Goal: Transaction & Acquisition: Subscribe to service/newsletter

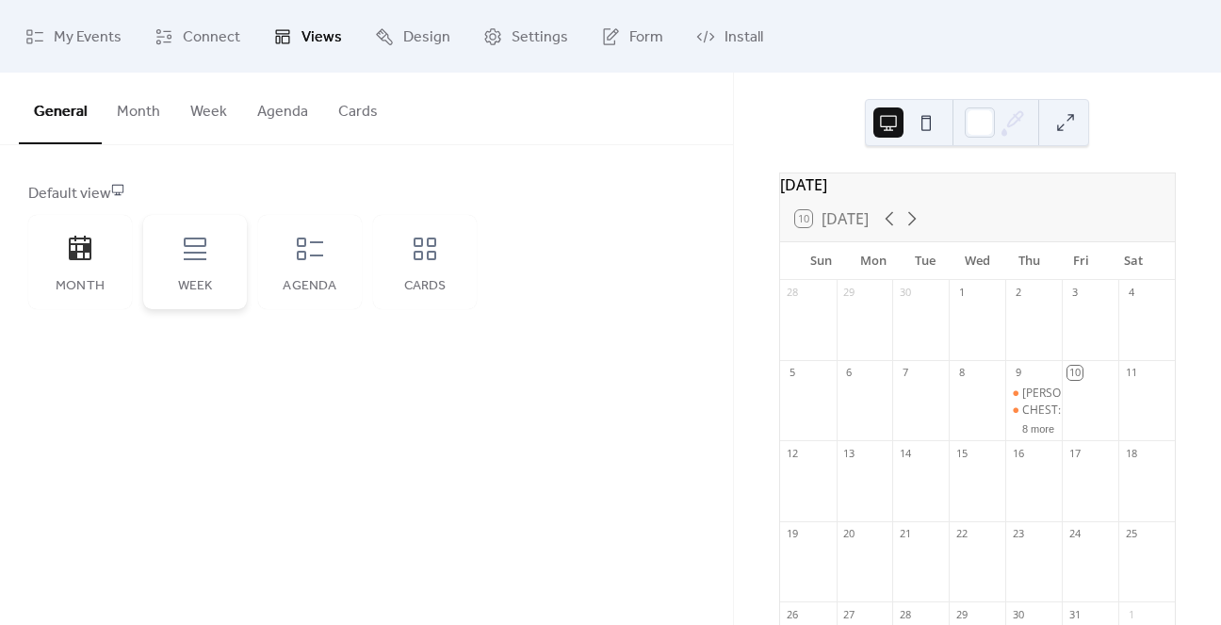
click at [198, 261] on icon at bounding box center [195, 249] width 30 height 30
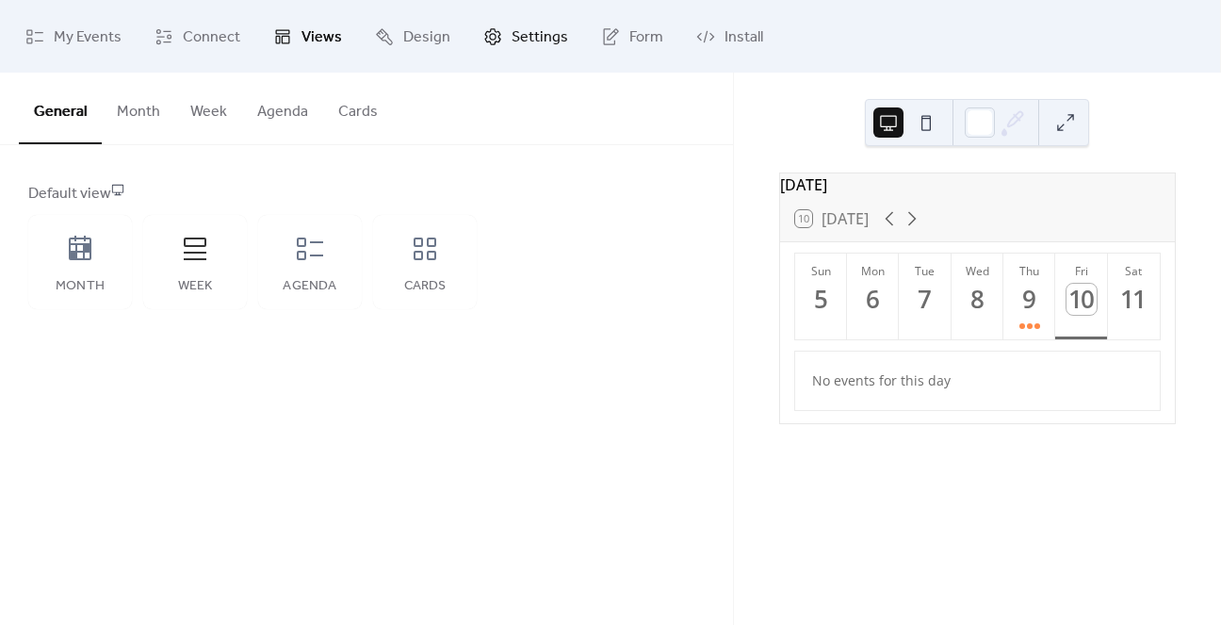
click at [518, 38] on span "Settings" at bounding box center [540, 37] width 57 height 29
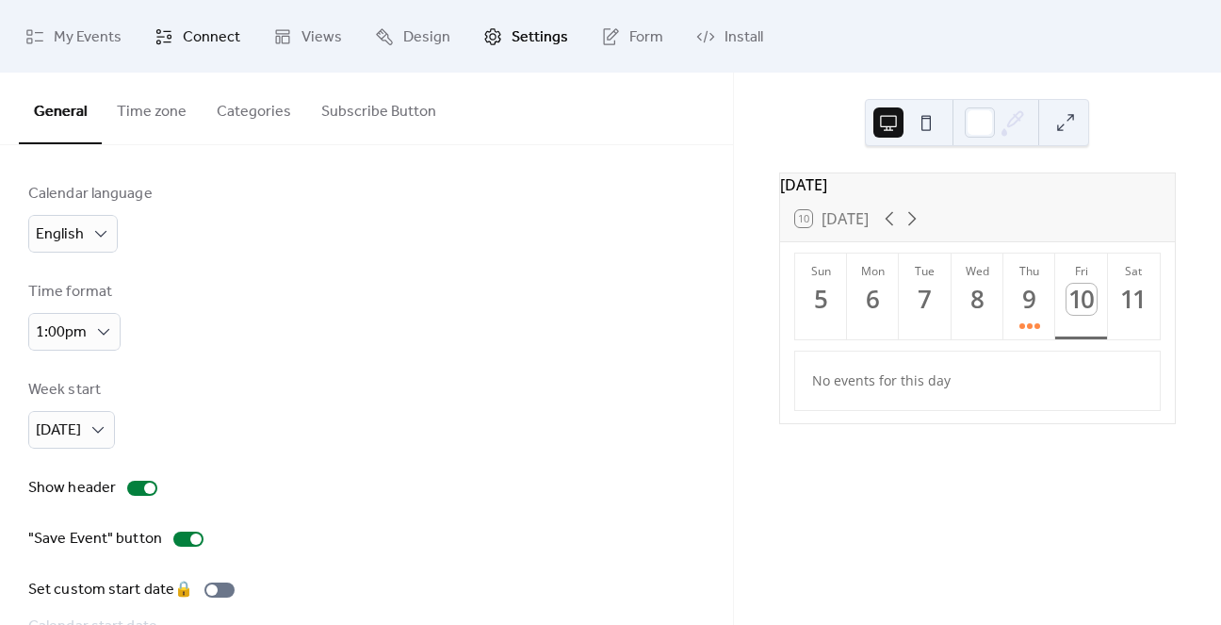
click at [190, 41] on span "Connect" at bounding box center [211, 37] width 57 height 29
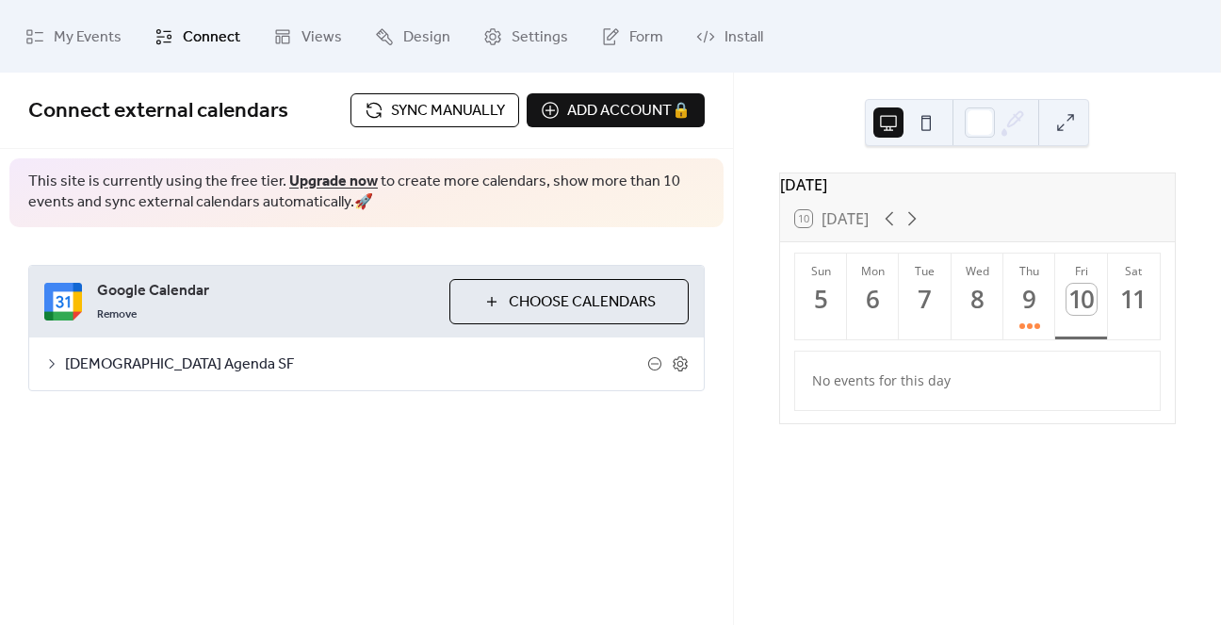
click at [103, 370] on span "[DEMOGRAPHIC_DATA] Agenda SF" at bounding box center [356, 364] width 582 height 23
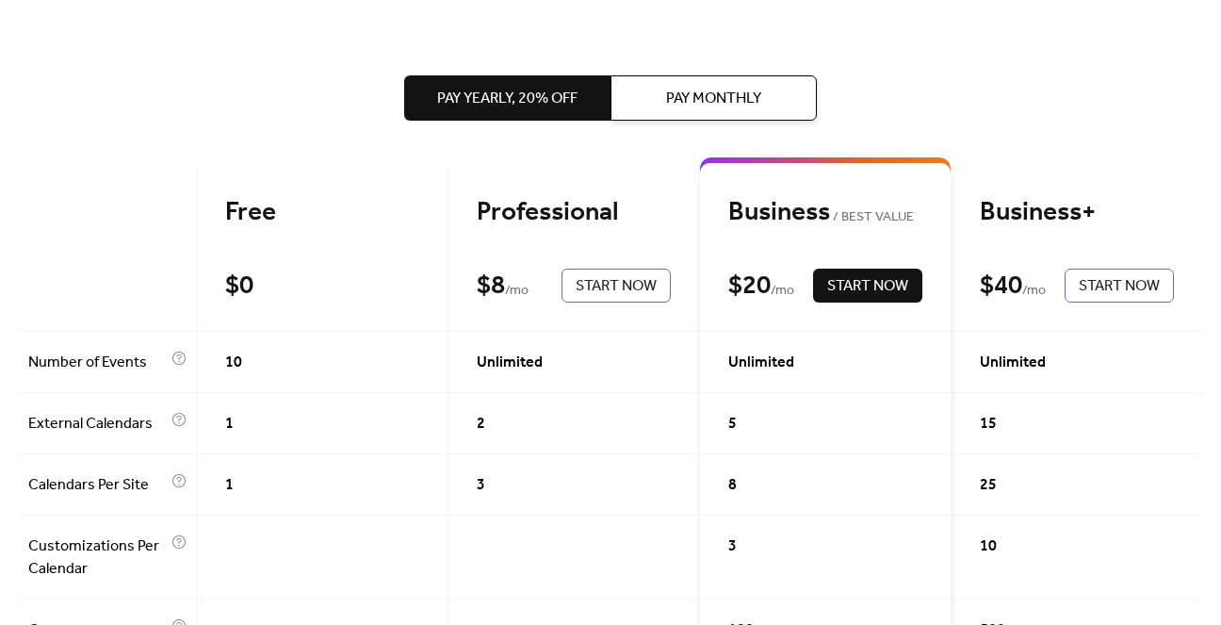
scroll to position [25, 0]
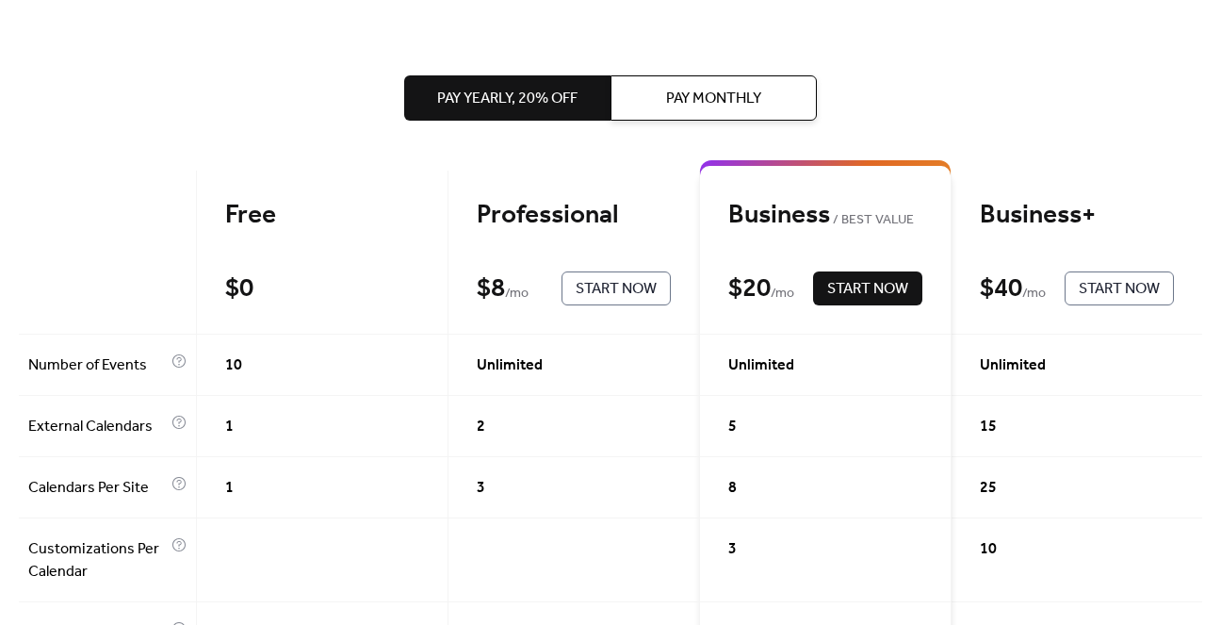
click at [709, 89] on span "Pay Monthly" at bounding box center [713, 99] width 95 height 23
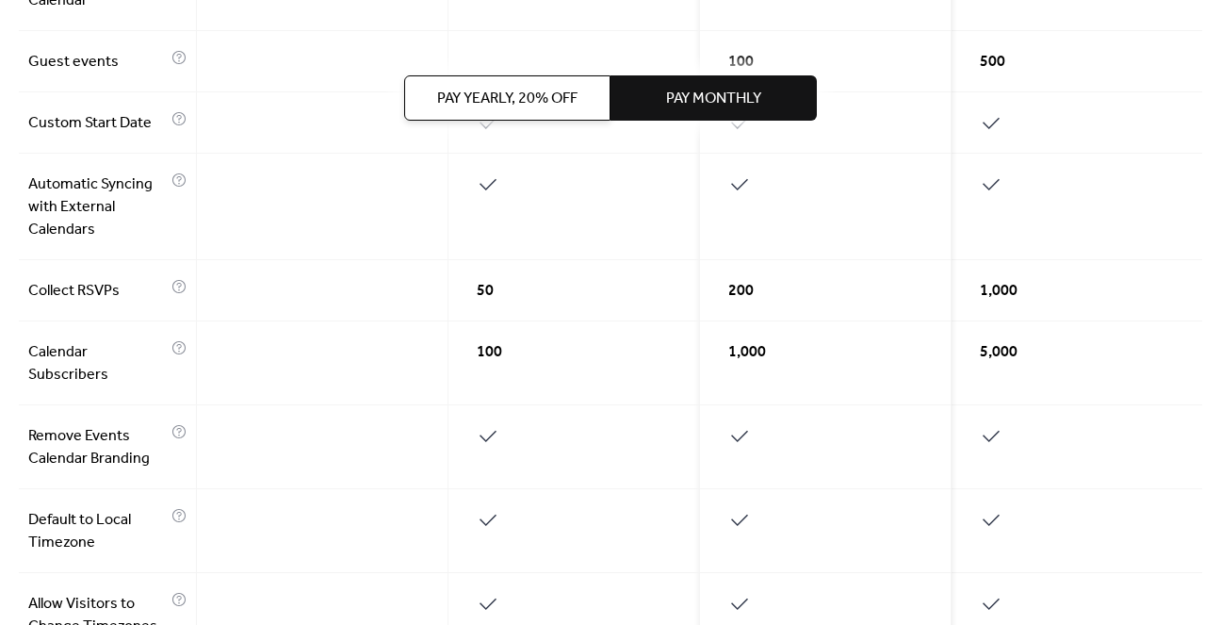
scroll to position [599, 0]
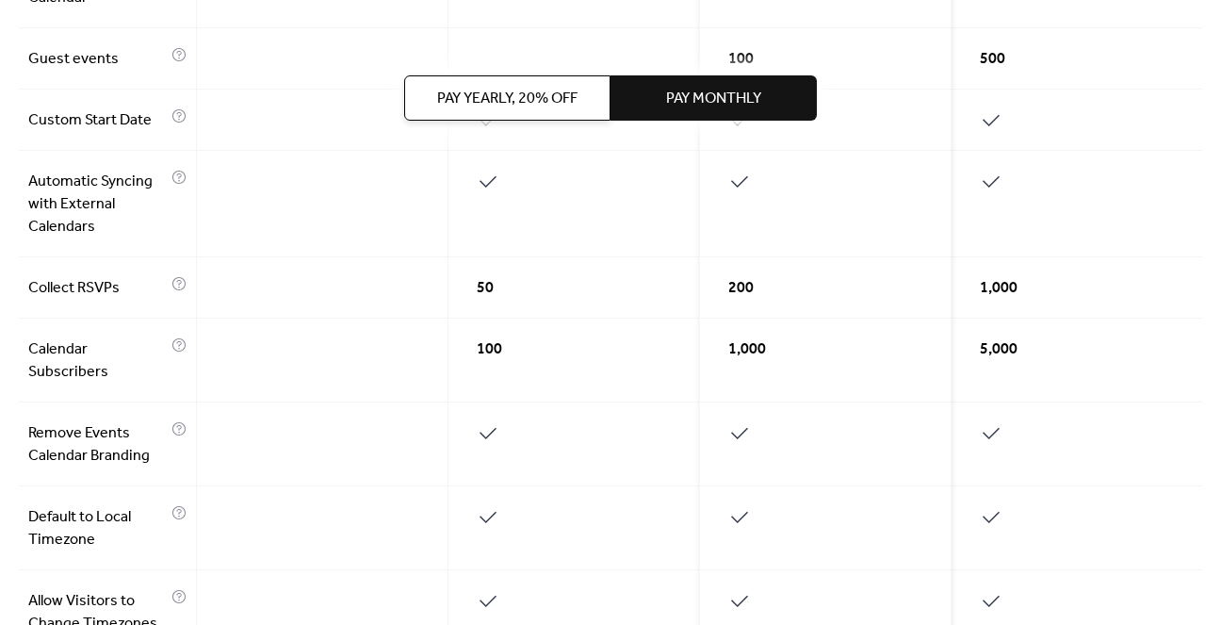
click at [524, 285] on div "50" at bounding box center [574, 287] width 252 height 61
